Goal: Information Seeking & Learning: Learn about a topic

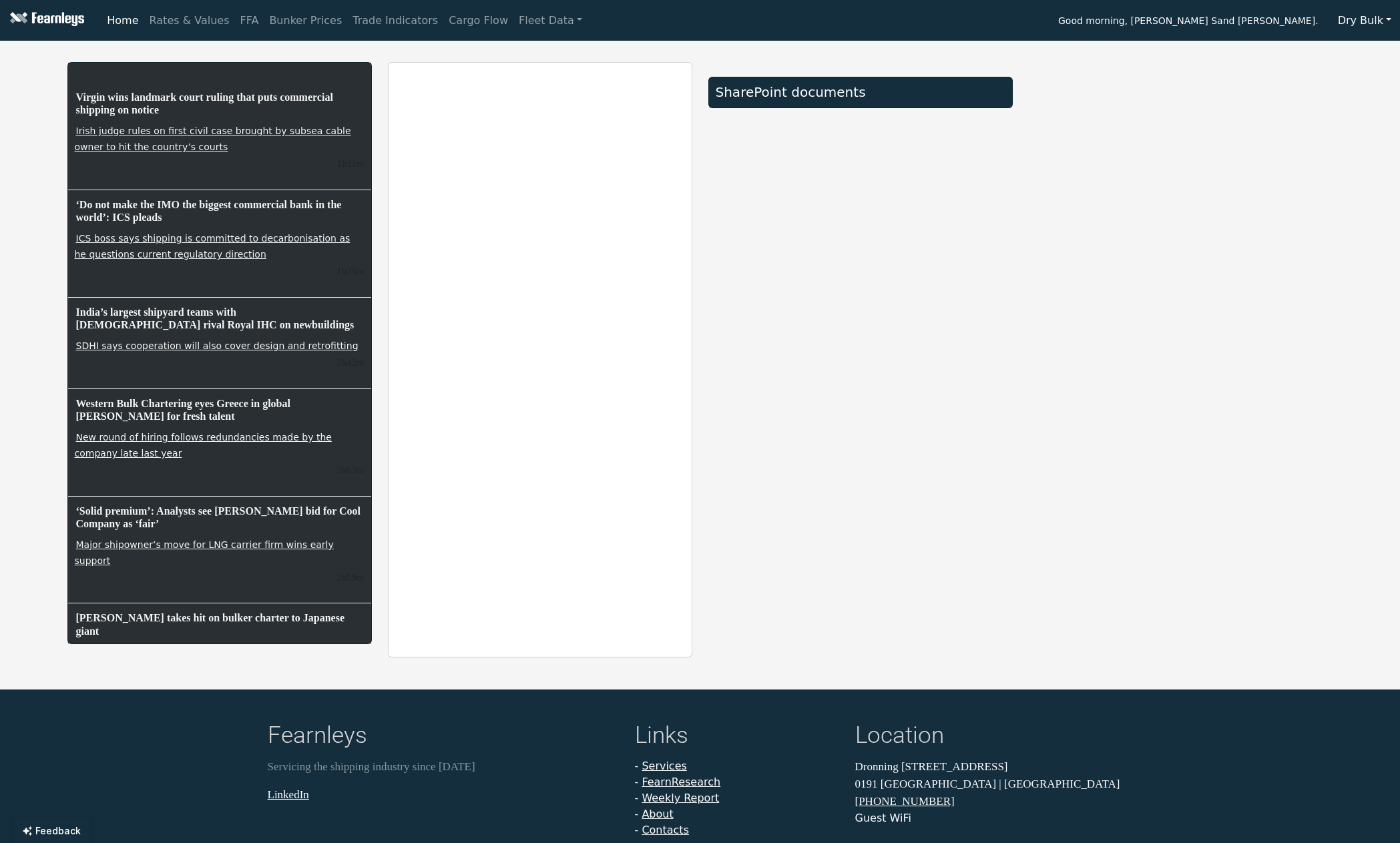
click at [1364, 22] on button "Dry Bulk" at bounding box center [1365, 20] width 71 height 25
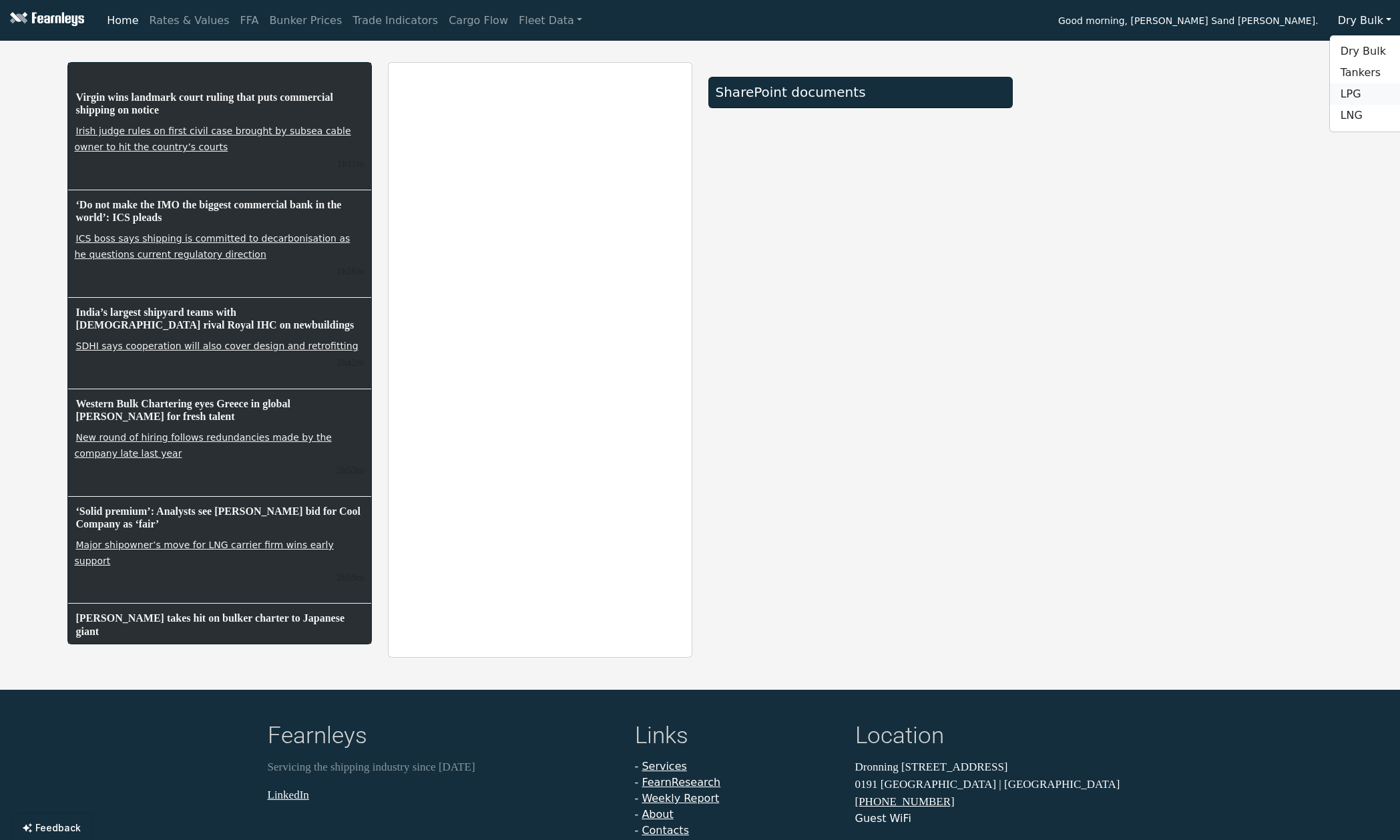
click at [1360, 94] on link "LPG" at bounding box center [1382, 94] width 105 height 21
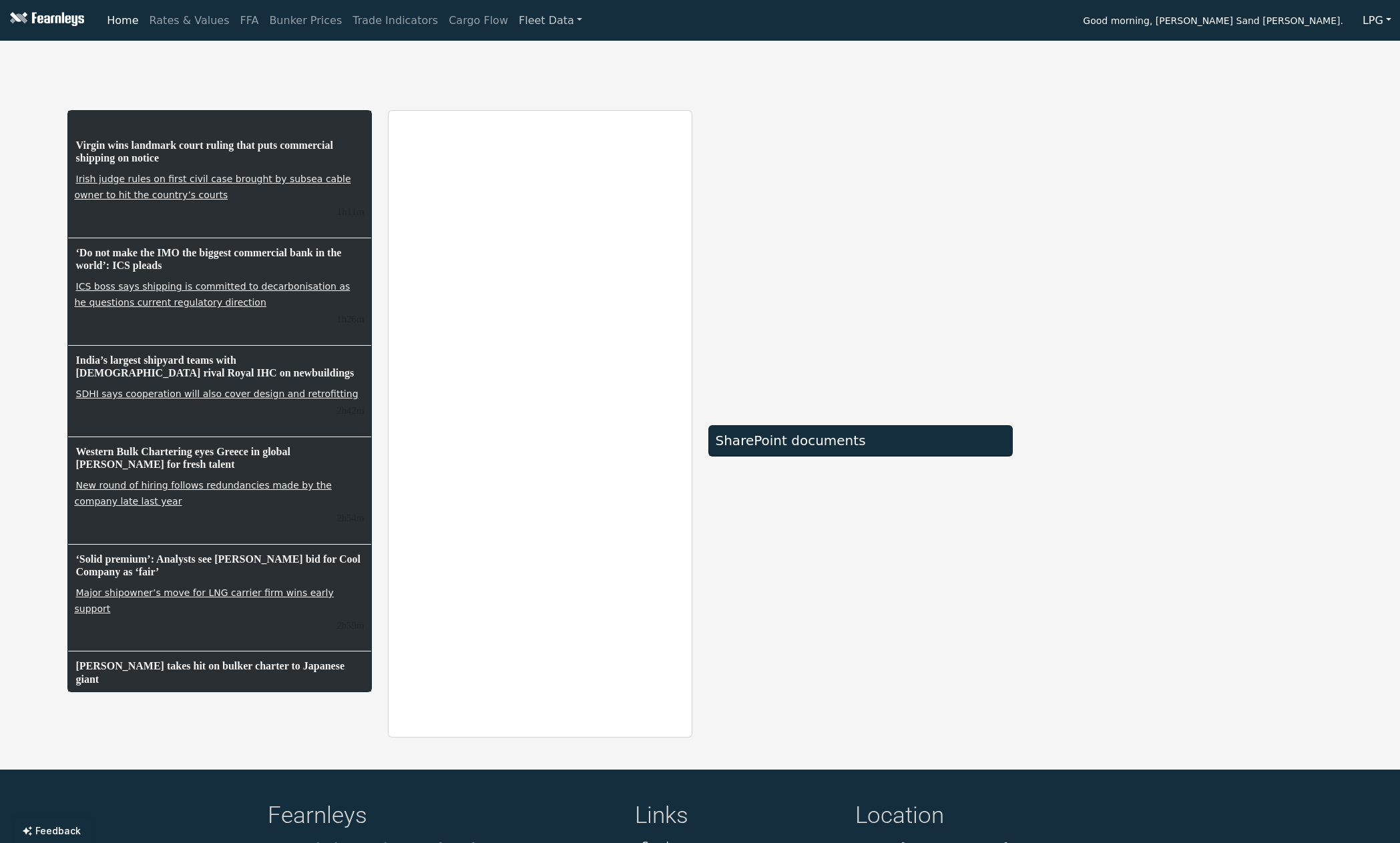
click at [513, 15] on link "Fleet Data" at bounding box center [550, 20] width 74 height 26
click at [534, 14] on link "Fleet Data" at bounding box center [550, 20] width 74 height 26
click at [443, 26] on link "Cargo Flow" at bounding box center [478, 20] width 70 height 26
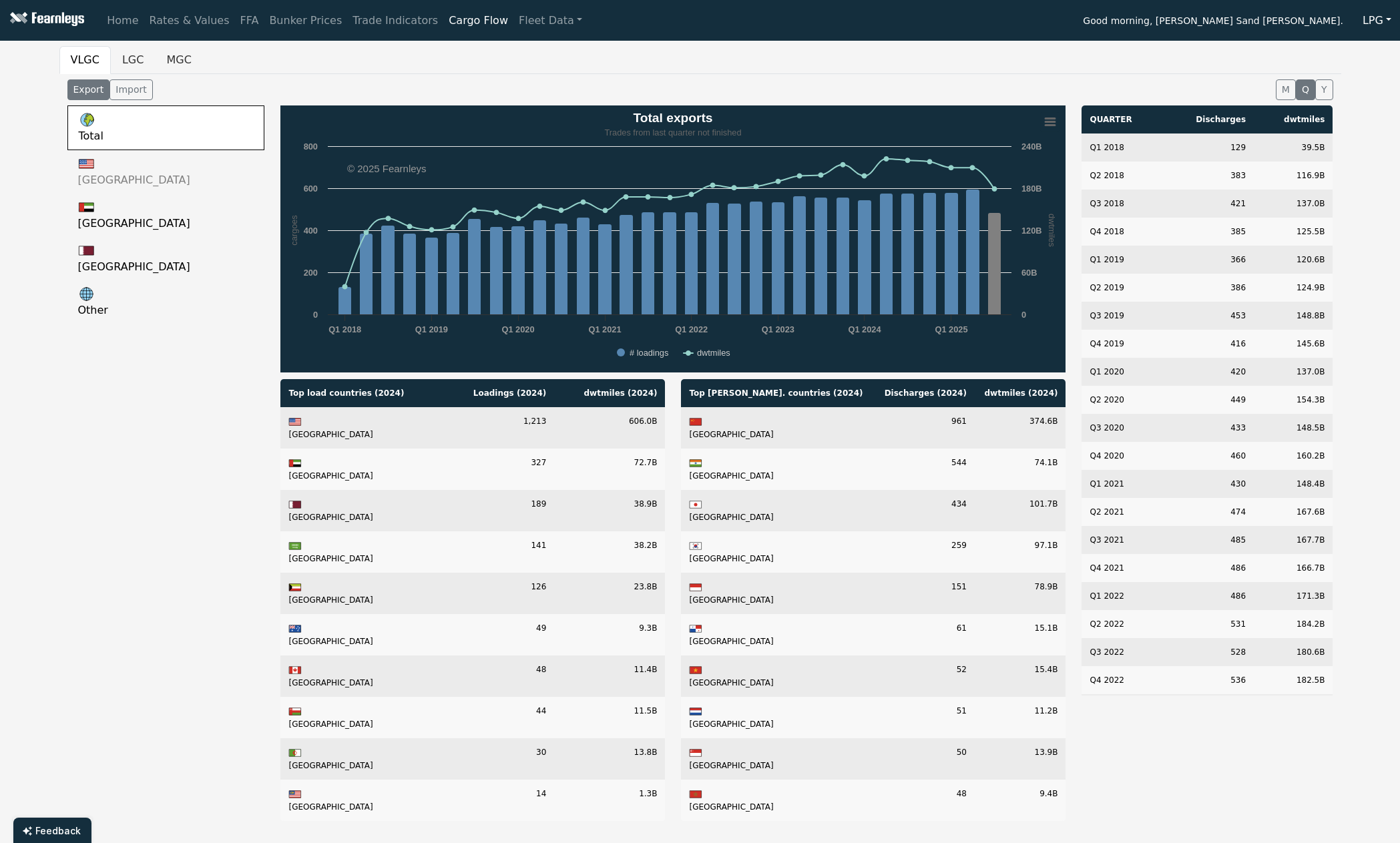
click at [192, 167] on link "[GEOGRAPHIC_DATA]" at bounding box center [166, 172] width 198 height 43
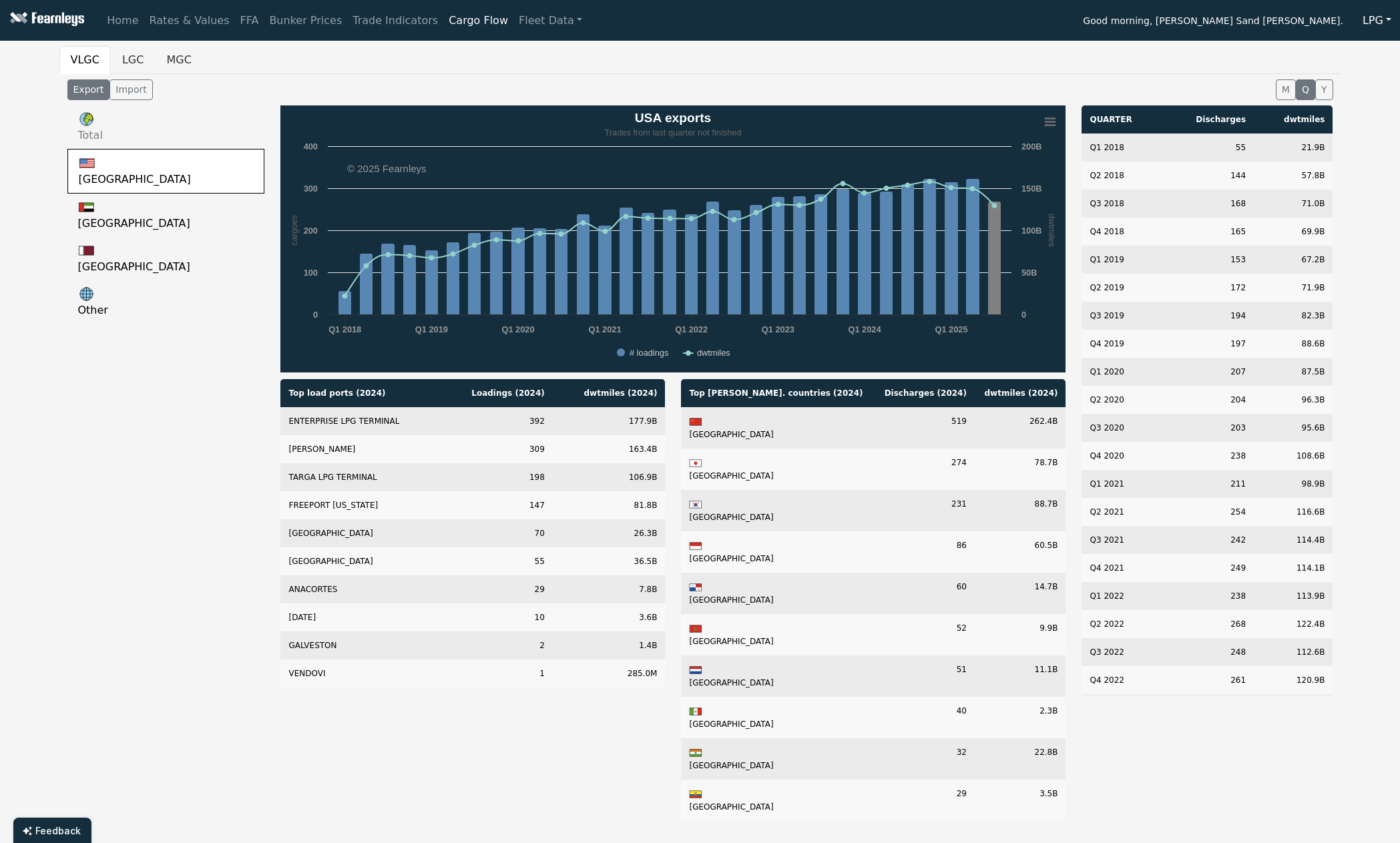
click at [95, 120] on link "Total" at bounding box center [166, 127] width 198 height 43
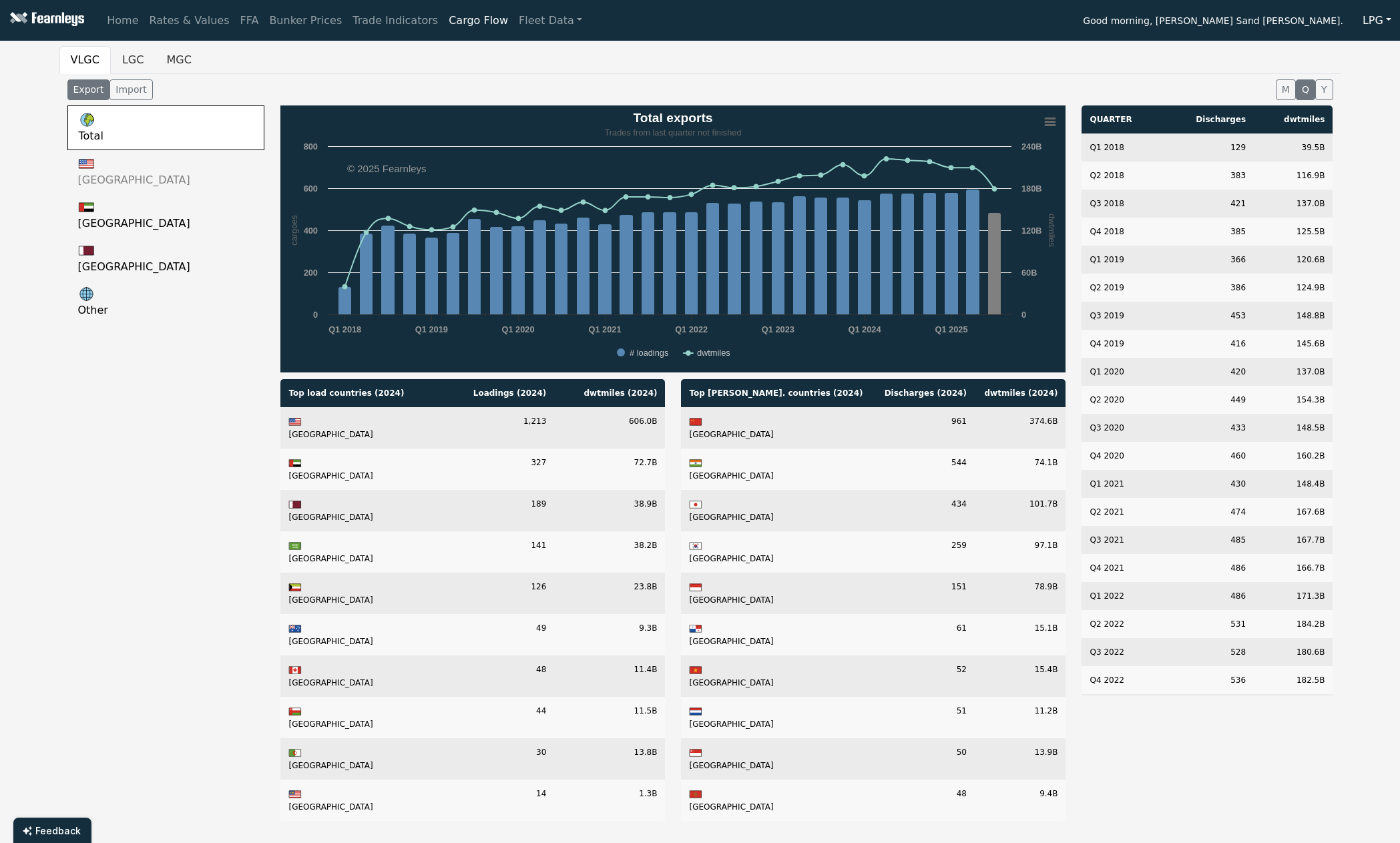
click at [94, 171] on link "[GEOGRAPHIC_DATA]" at bounding box center [166, 172] width 198 height 43
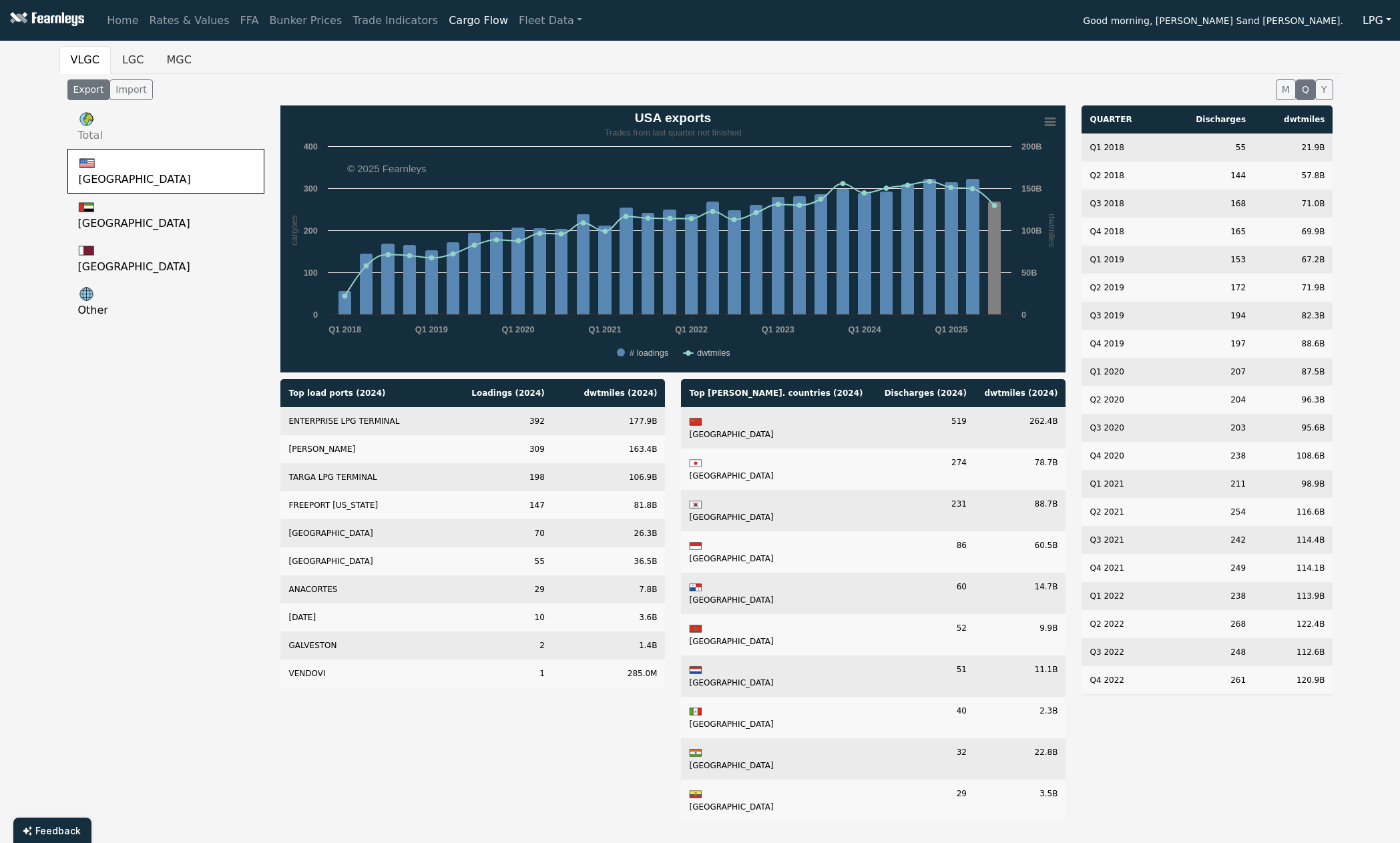
click at [99, 127] on link "Total" at bounding box center [166, 127] width 198 height 43
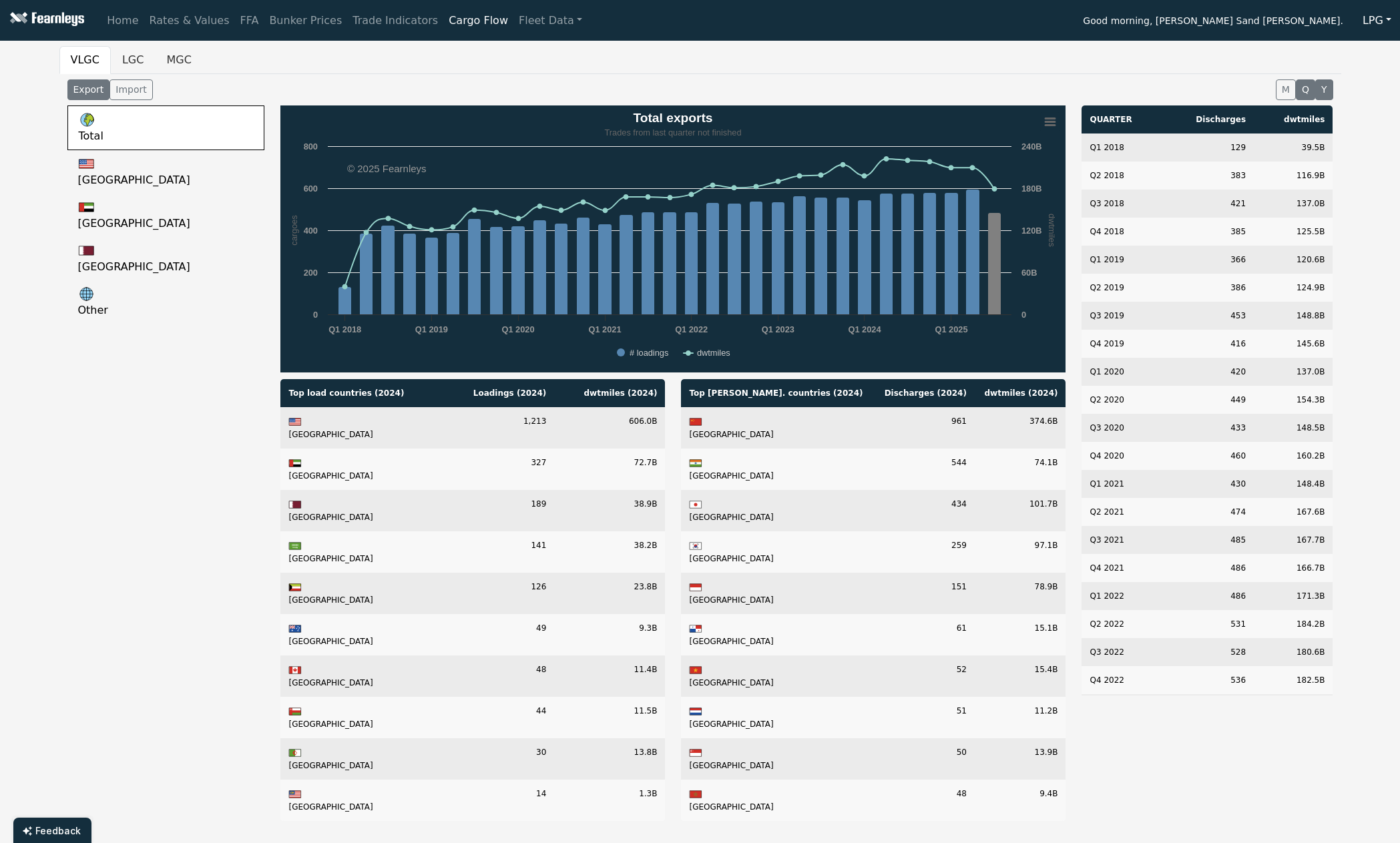
click at [1330, 84] on button "Y" at bounding box center [1324, 90] width 18 height 20
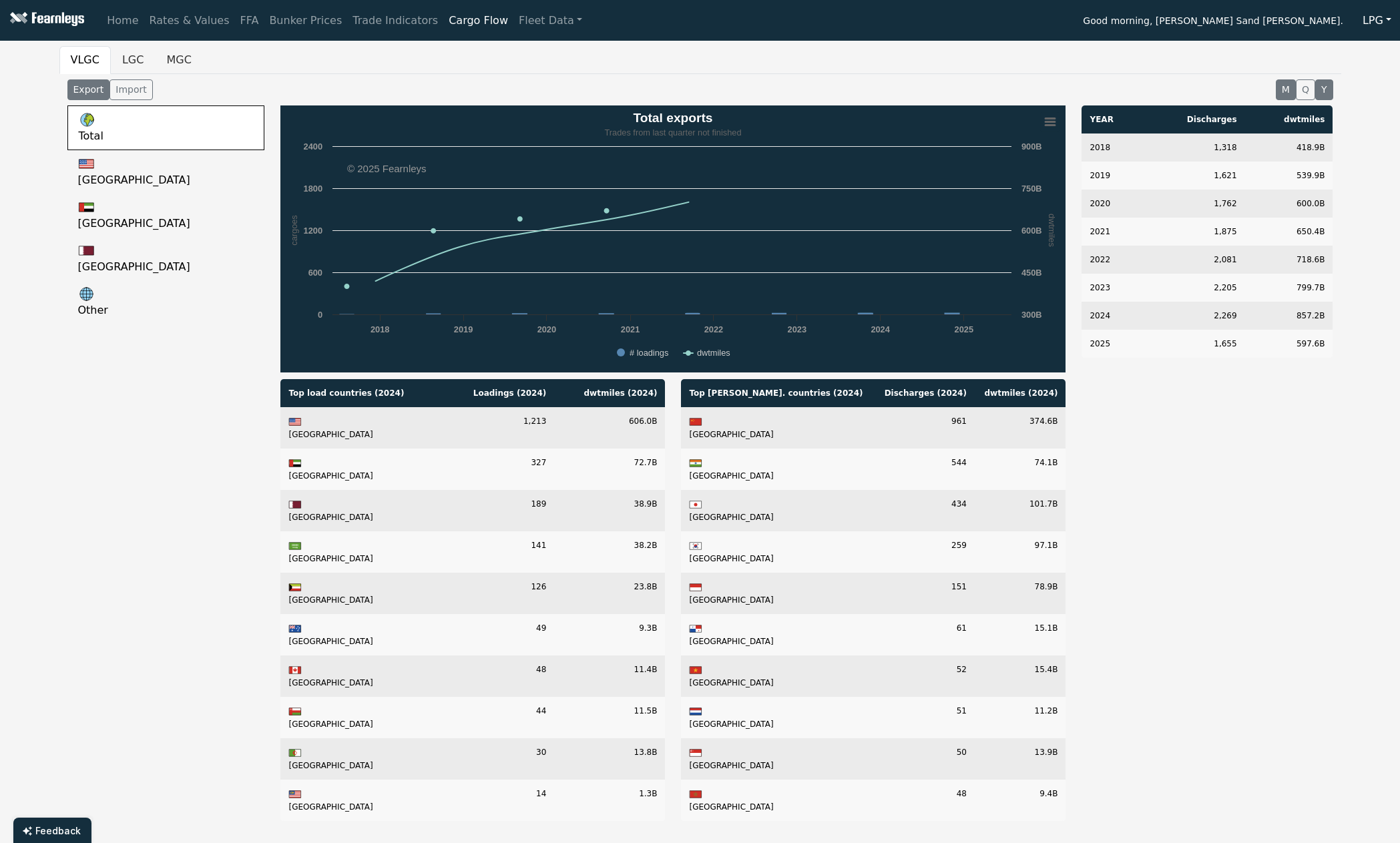
click at [1291, 90] on button "M" at bounding box center [1285, 90] width 20 height 20
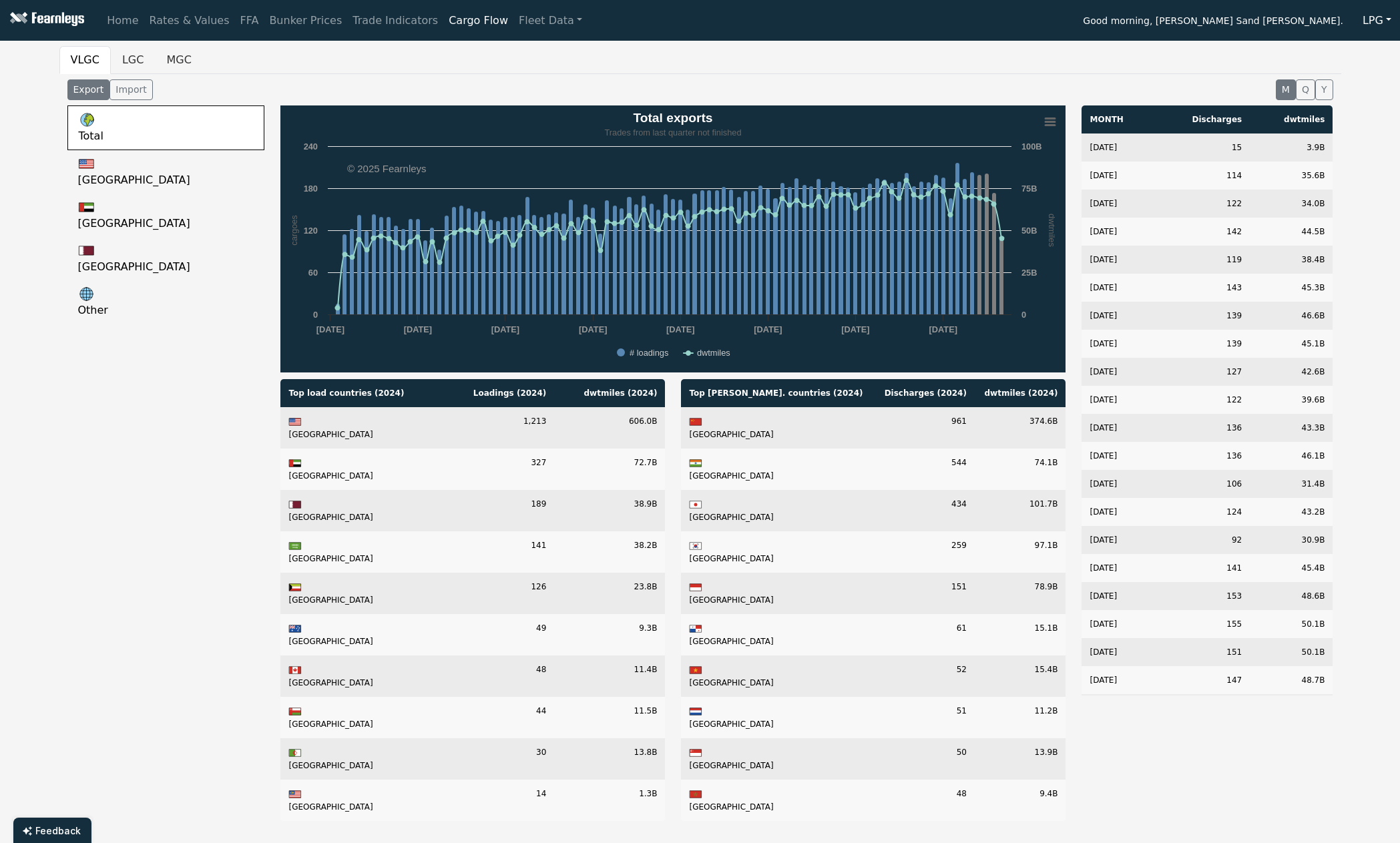
click at [17, 99] on div "VLGC LGC MGC Export Import M Q Y Total [GEOGRAPHIC_DATA] [GEOGRAPHIC_DATA] [GEO…" at bounding box center [700, 439] width 1400 height 785
click at [213, 378] on div "Total [GEOGRAPHIC_DATA] [GEOGRAPHIC_DATA] [GEOGRAPHIC_DATA] Other" at bounding box center [166, 468] width 213 height 726
